Goal: Task Accomplishment & Management: Use online tool/utility

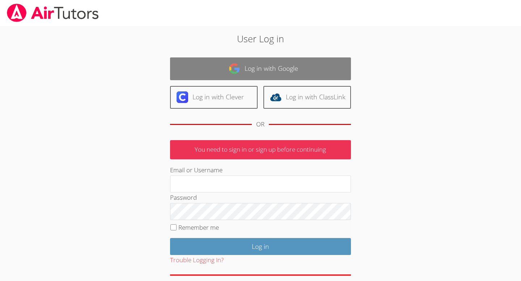
click at [226, 68] on link "Log in with Google" at bounding box center [260, 68] width 181 height 23
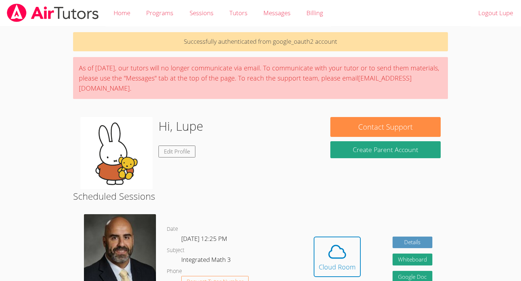
click at [345, 214] on div "Hidden Cloud Room Details Whiteboard Hidden Google Doc" at bounding box center [373, 262] width 150 height 107
click at [334, 231] on div "Hidden Cloud Room Details Whiteboard Hidden Google Doc" at bounding box center [373, 262] width 150 height 107
click at [335, 246] on icon at bounding box center [337, 252] width 17 height 13
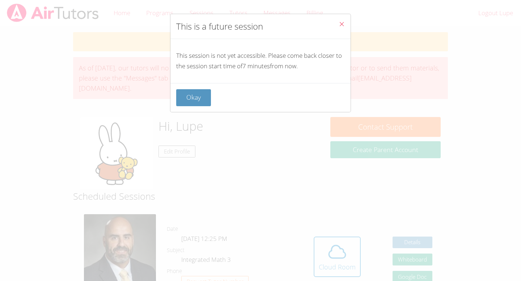
click at [342, 22] on icon "Close" at bounding box center [341, 24] width 6 height 6
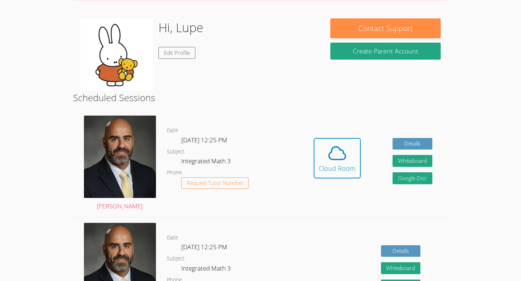
scroll to position [98, 0]
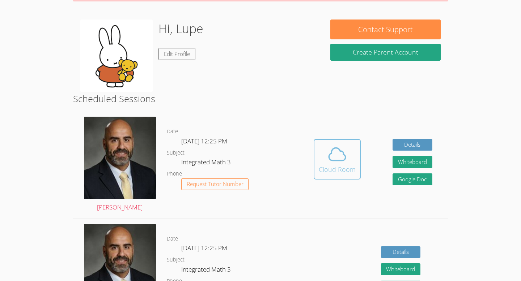
click at [330, 173] on div "Cloud Room" at bounding box center [336, 169] width 37 height 10
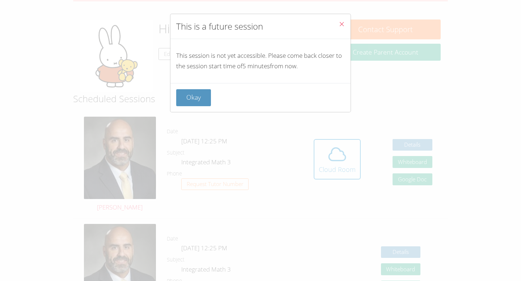
click at [339, 28] on span "Close" at bounding box center [341, 25] width 6 height 8
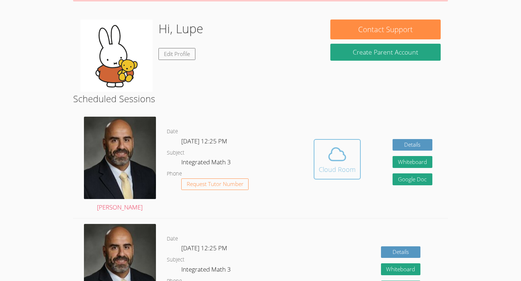
click at [338, 148] on icon at bounding box center [337, 154] width 17 height 13
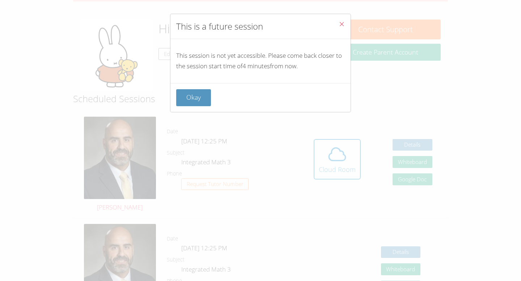
click at [340, 30] on button "Close" at bounding box center [342, 25] width 18 height 22
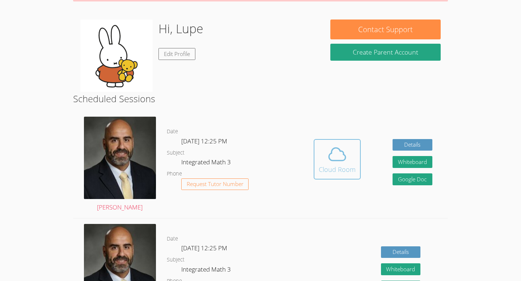
click at [327, 146] on icon at bounding box center [337, 154] width 20 height 20
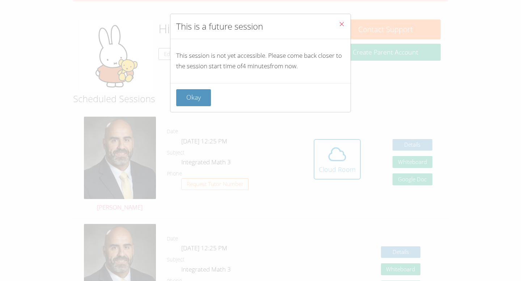
click at [343, 22] on icon "Close" at bounding box center [341, 24] width 6 height 6
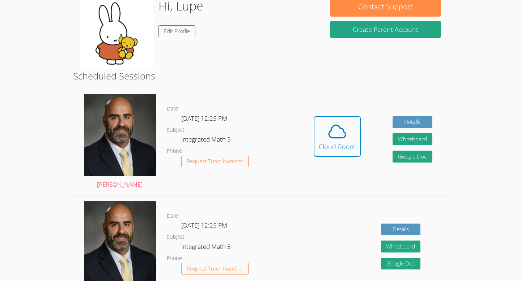
scroll to position [125, 0]
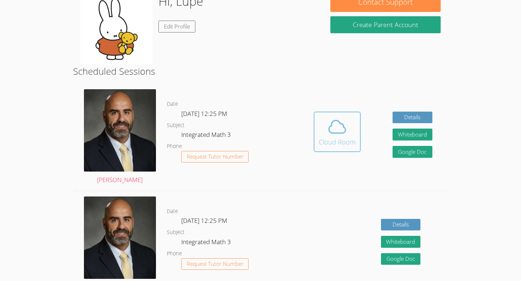
click at [333, 132] on icon at bounding box center [337, 127] width 20 height 20
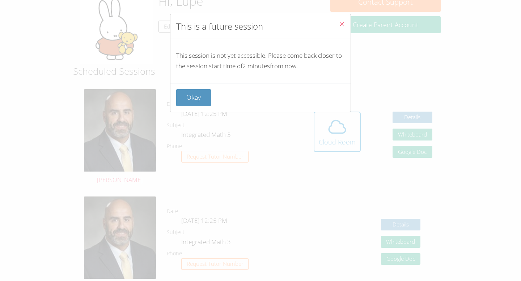
click at [342, 19] on button "Close" at bounding box center [342, 25] width 18 height 22
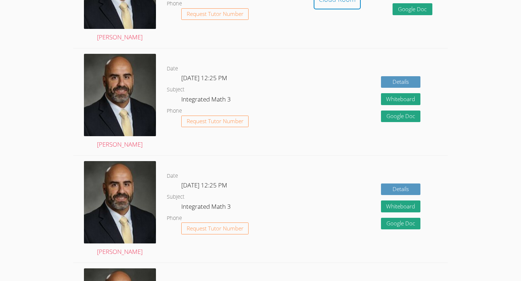
scroll to position [0, 0]
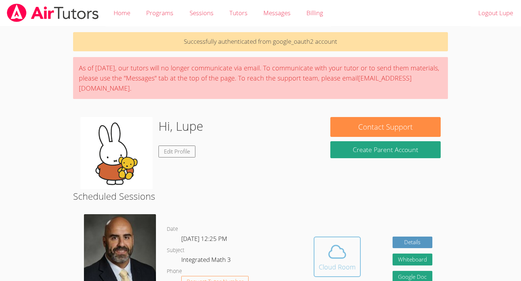
click at [327, 241] on button "Cloud Room" at bounding box center [336, 257] width 47 height 40
click at [334, 243] on icon at bounding box center [337, 252] width 20 height 20
